Goal: Information Seeking & Learning: Find specific page/section

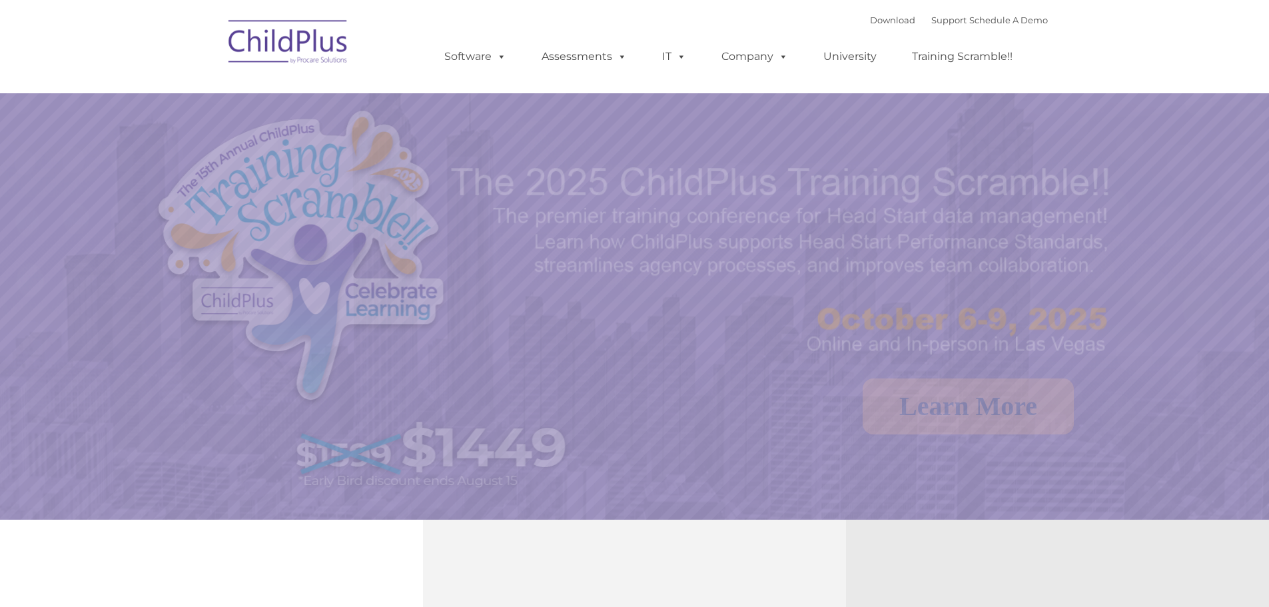
select select "MEDIUM"
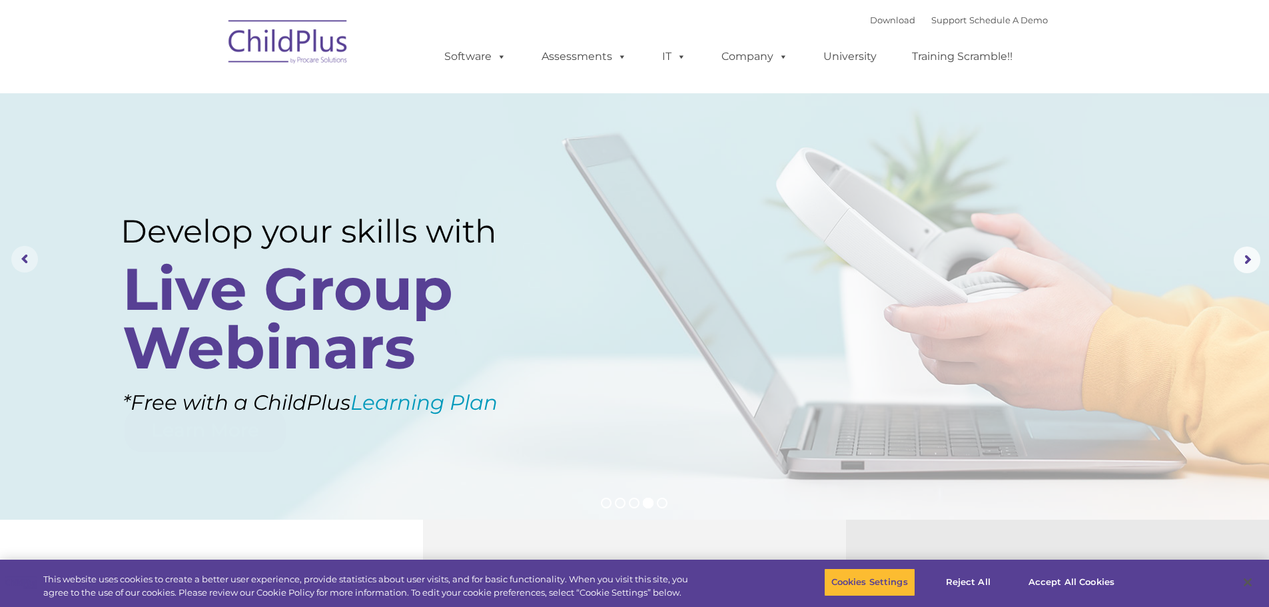
click at [25, 259] on rs-arrow at bounding box center [24, 259] width 27 height 27
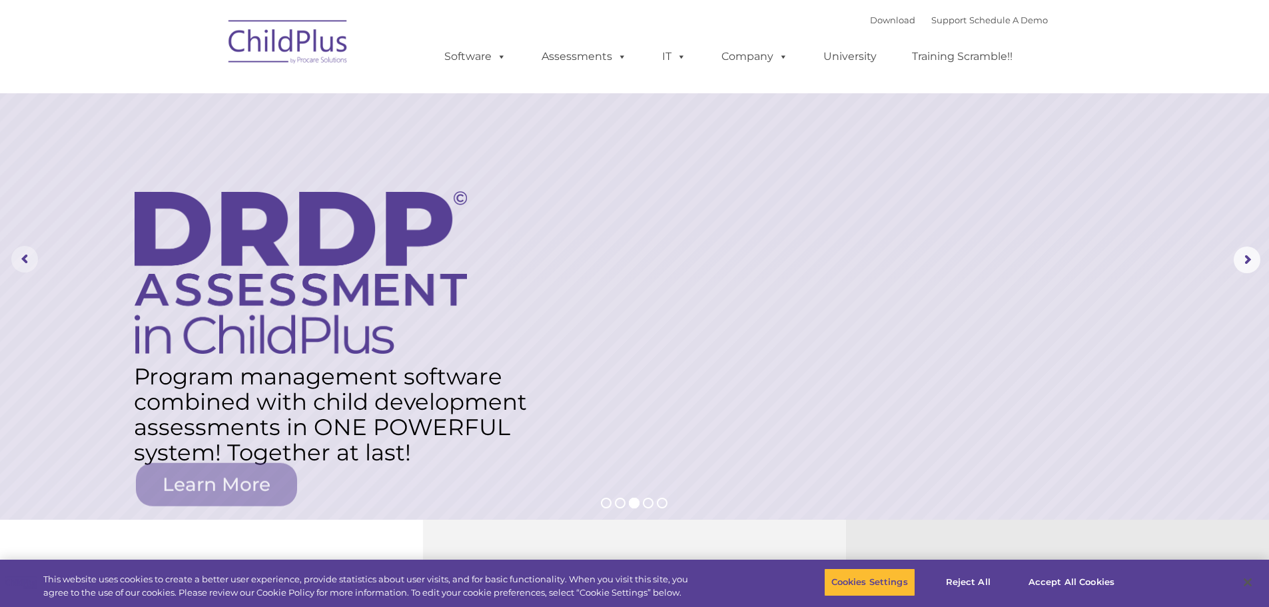
click at [26, 259] on rs-arrow at bounding box center [24, 259] width 27 height 27
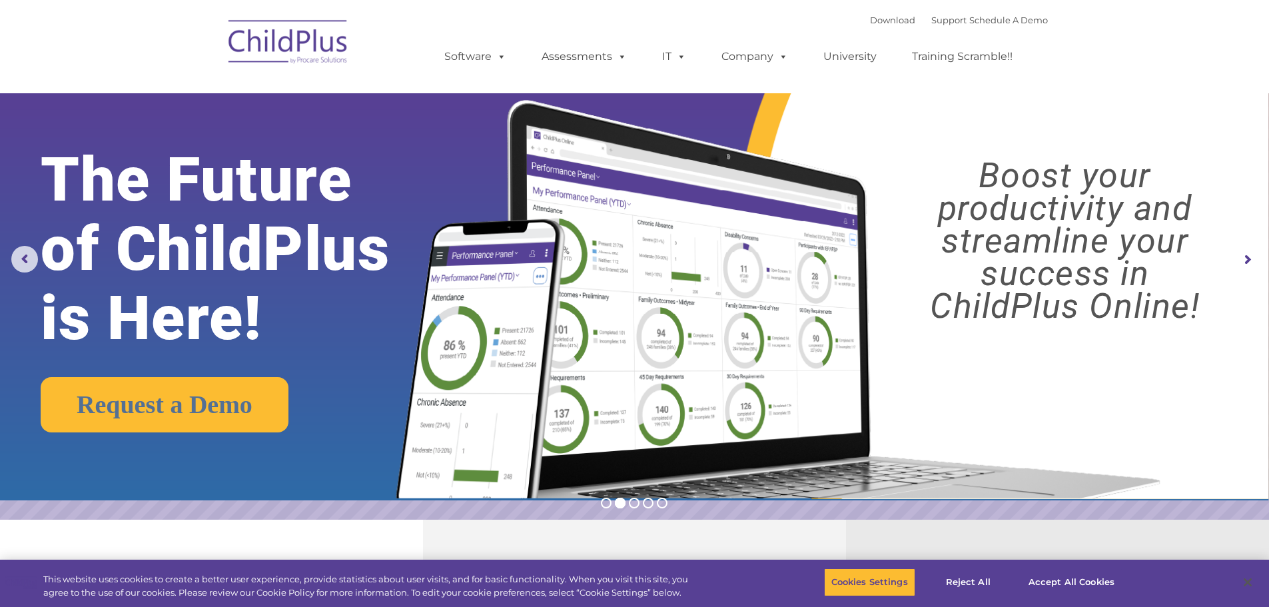
click at [299, 36] on img at bounding box center [288, 44] width 133 height 67
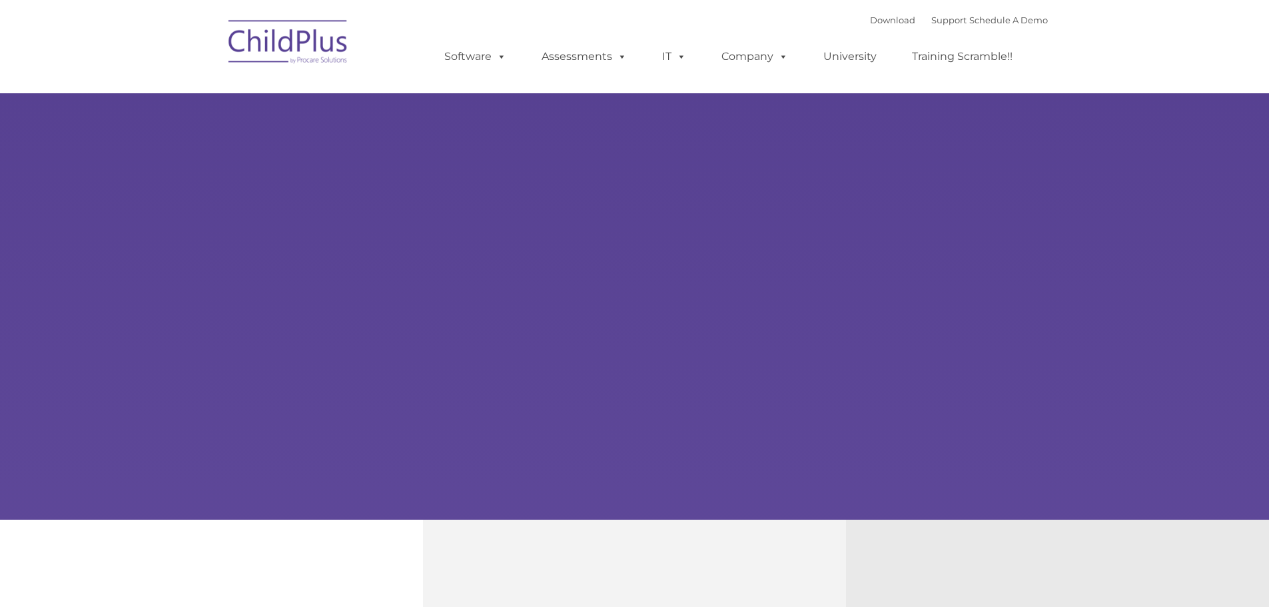
select select "MEDIUM"
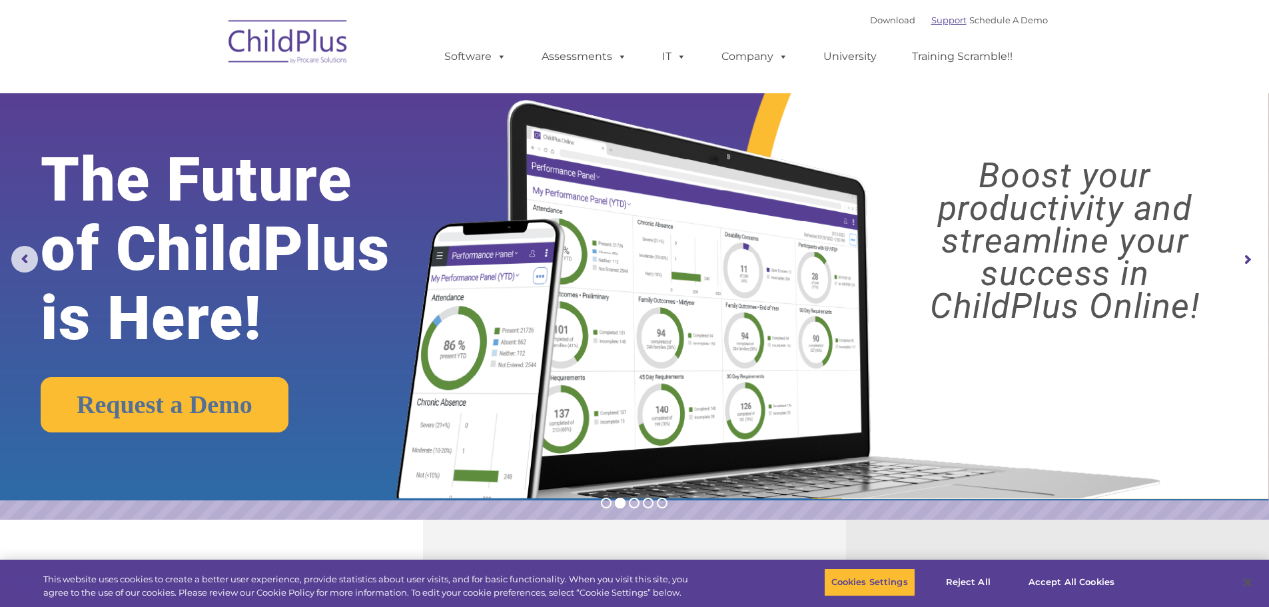
click at [942, 21] on link "Support" at bounding box center [948, 20] width 35 height 11
